Goal: Task Accomplishment & Management: Complete application form

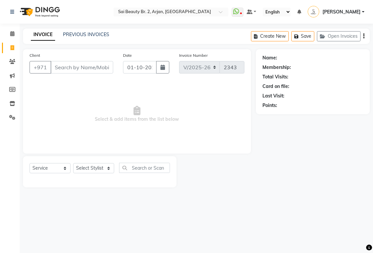
select select "6956"
select select "service"
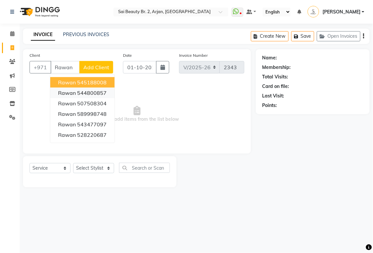
click at [91, 93] on ngb-highlight "544800857" at bounding box center [92, 93] width 30 height 7
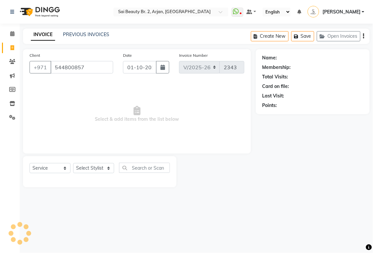
type input "544800857"
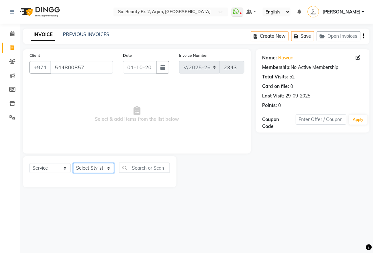
click at [106, 169] on select "Select Stylist [PERSON_NAME][MEDICAL_DATA] [PERSON_NAME] [PERSON_NAME] [PERSON_…" at bounding box center [93, 168] width 41 height 10
select select "82917"
click at [73, 164] on select "Select Stylist [PERSON_NAME][MEDICAL_DATA] [PERSON_NAME] [PERSON_NAME] [PERSON_…" at bounding box center [93, 168] width 41 height 10
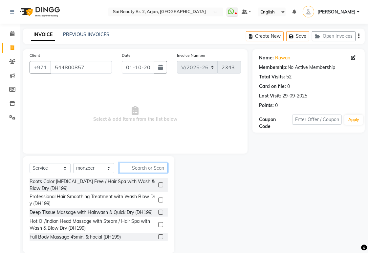
click at [147, 168] on input "text" at bounding box center [143, 168] width 49 height 10
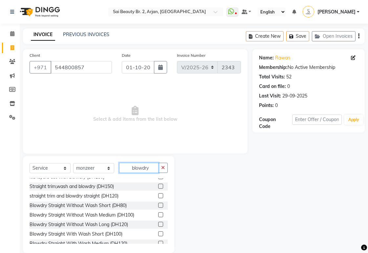
scroll to position [37, 0]
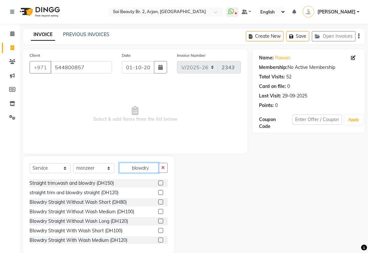
type input "blowdry"
click at [158, 211] on label at bounding box center [160, 211] width 5 height 5
click at [158, 211] on input "checkbox" at bounding box center [160, 212] width 4 height 4
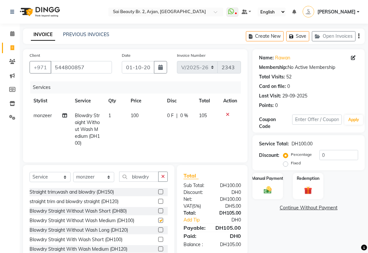
checkbox input "false"
click at [153, 182] on input "blowdry" at bounding box center [138, 177] width 39 height 10
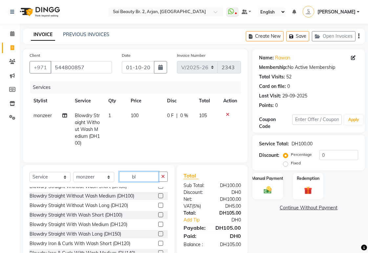
type input "b"
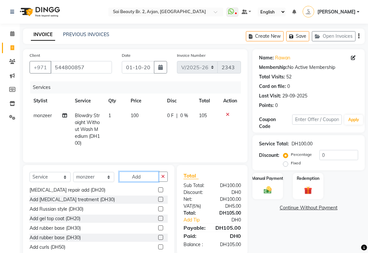
scroll to position [0, 0]
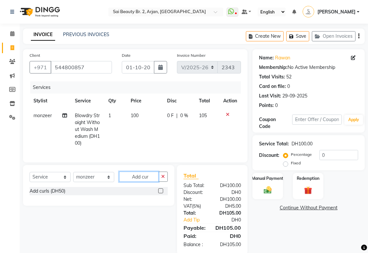
type input "Add cur"
click at [162, 193] on label at bounding box center [160, 190] width 5 height 5
click at [162, 193] on input "checkbox" at bounding box center [160, 191] width 4 height 4
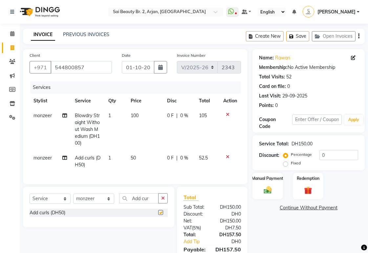
checkbox input "false"
click at [191, 116] on td "0 F | 0 %" at bounding box center [179, 129] width 32 height 42
select select "82917"
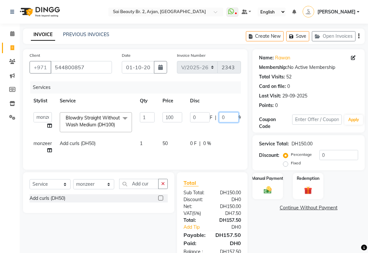
click at [230, 118] on input "0" at bounding box center [229, 117] width 20 height 10
type input "100"
click at [199, 136] on tr "[PERSON_NAME][MEDICAL_DATA] [PERSON_NAME] [PERSON_NAME] [PERSON_NAME] [PERSON_N…" at bounding box center [159, 122] width 258 height 28
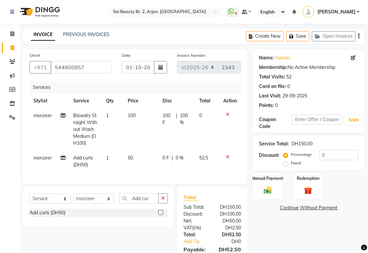
scroll to position [38, 0]
